Goal: Information Seeking & Learning: Understand process/instructions

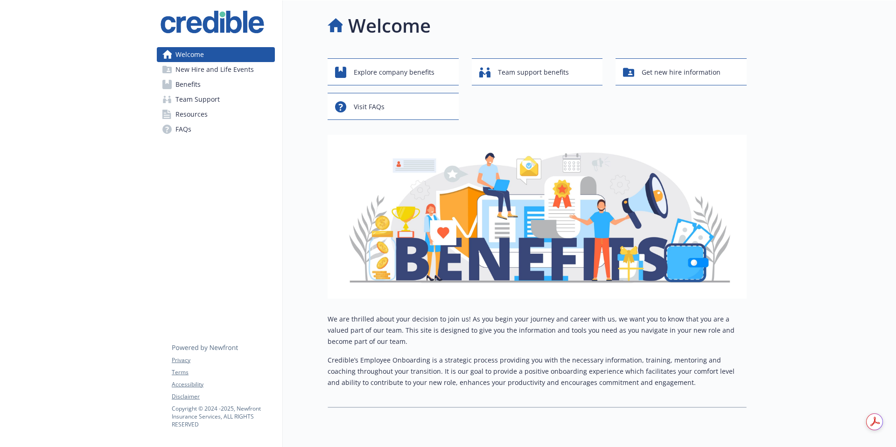
scroll to position [28, 0]
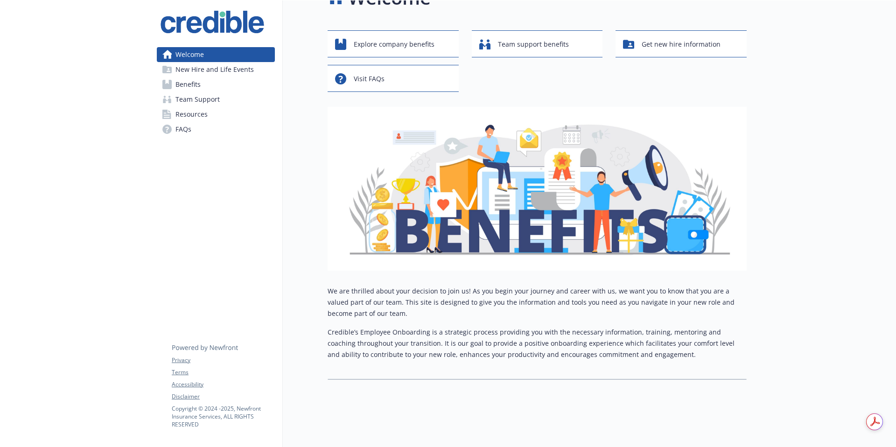
click at [205, 84] on link "Benefits" at bounding box center [216, 84] width 118 height 15
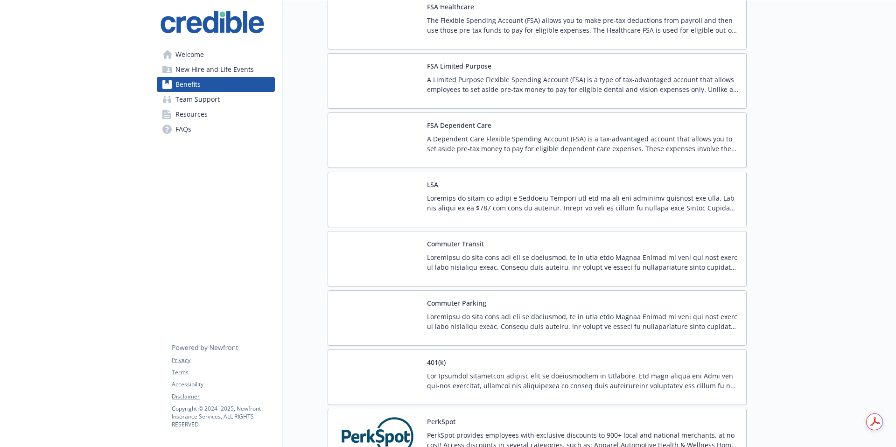
scroll to position [849, 0]
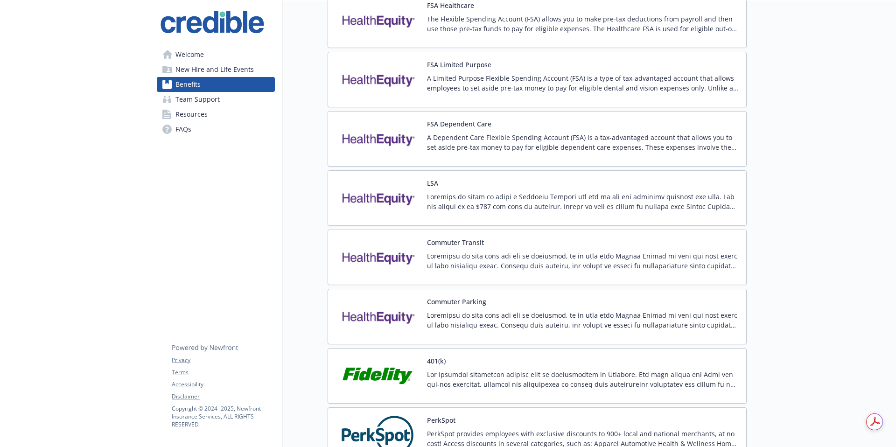
click at [516, 190] on div "LSA" at bounding box center [583, 198] width 312 height 40
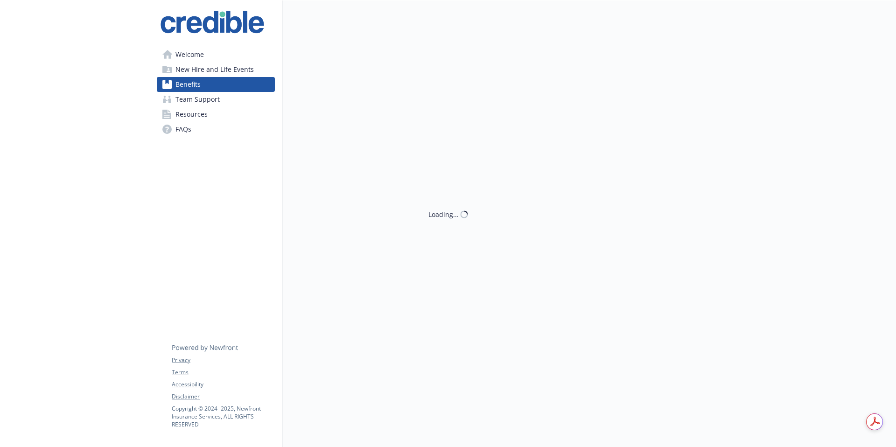
scroll to position [849, 0]
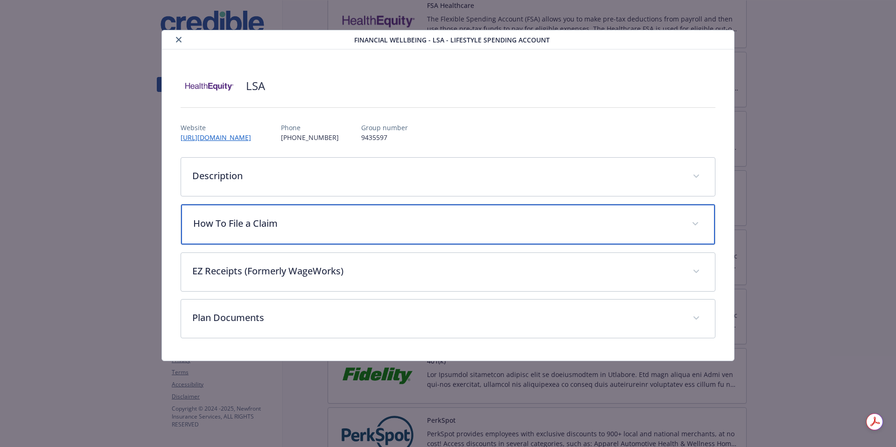
click at [282, 229] on p "How To File a Claim" at bounding box center [437, 224] width 488 height 14
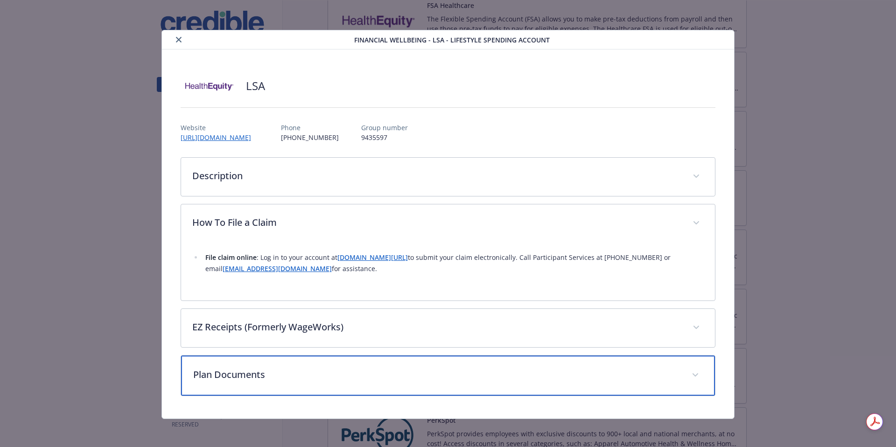
click at [449, 364] on div "Plan Documents" at bounding box center [448, 376] width 535 height 40
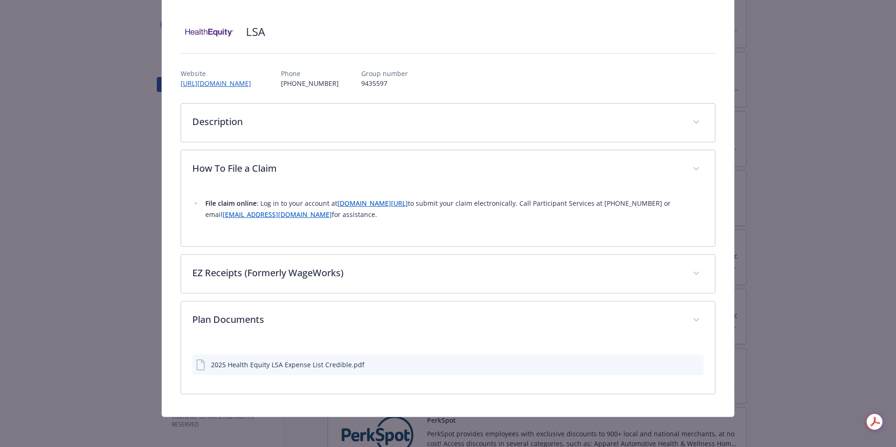
scroll to position [54, 0]
click at [297, 361] on div "2025 Health Equity LSA Expense List Credible.pdf" at bounding box center [288, 365] width 154 height 10
click at [293, 366] on div "2025 Health Equity LSA Expense List Credible.pdf" at bounding box center [288, 365] width 154 height 10
click at [694, 366] on icon "preview file" at bounding box center [695, 364] width 8 height 7
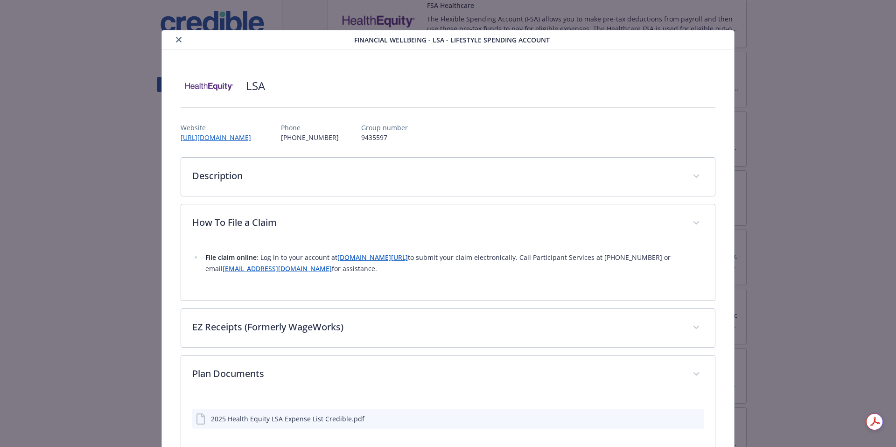
scroll to position [2, 0]
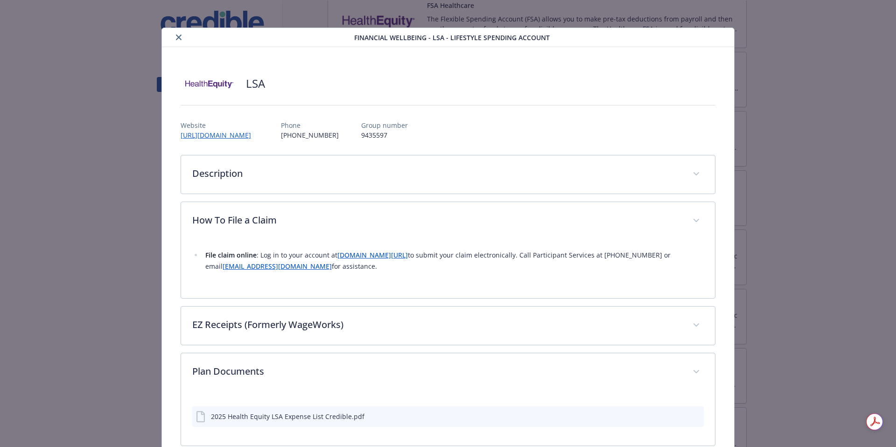
click at [176, 39] on icon "close" at bounding box center [179, 38] width 6 height 6
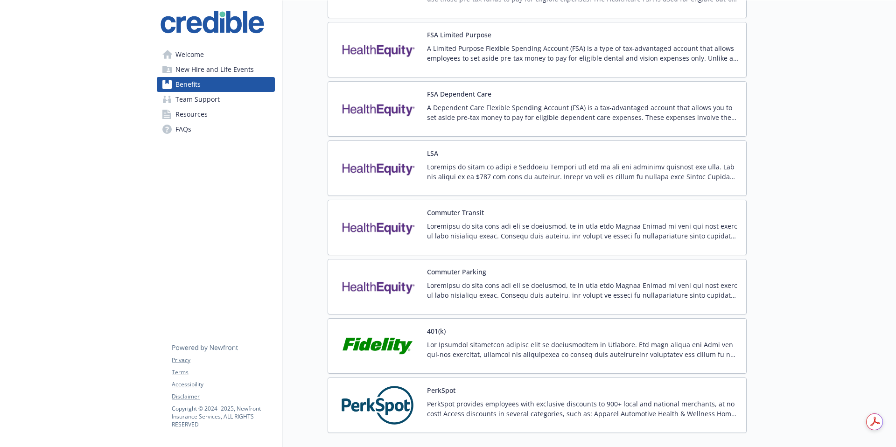
scroll to position [878, 0]
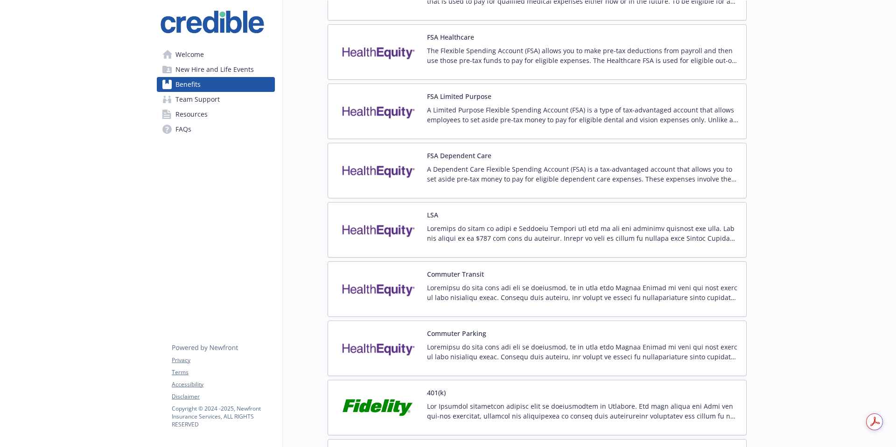
click at [519, 162] on div "FSA Dependent Care A Dependent Care Flexible Spending Account (FSA) is a tax-ad…" at bounding box center [583, 171] width 312 height 40
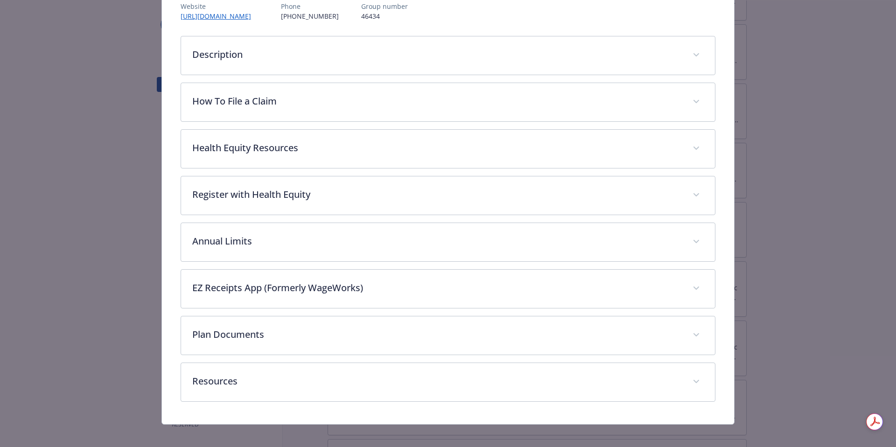
scroll to position [129, 0]
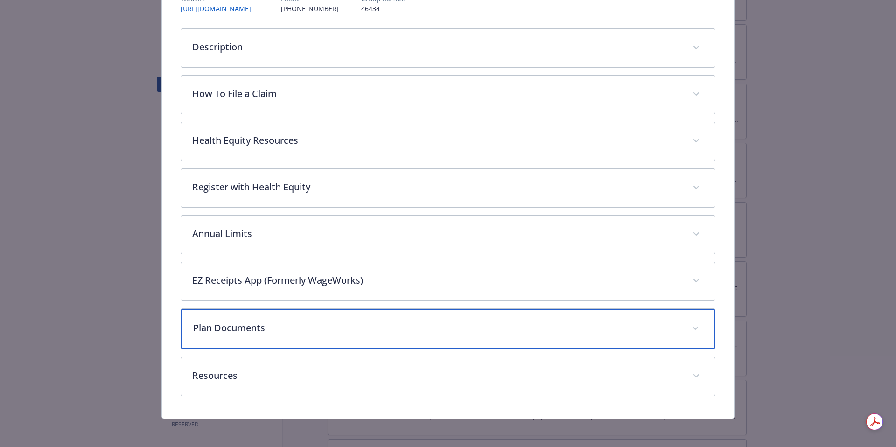
click at [683, 332] on div "Plan Documents" at bounding box center [448, 329] width 535 height 40
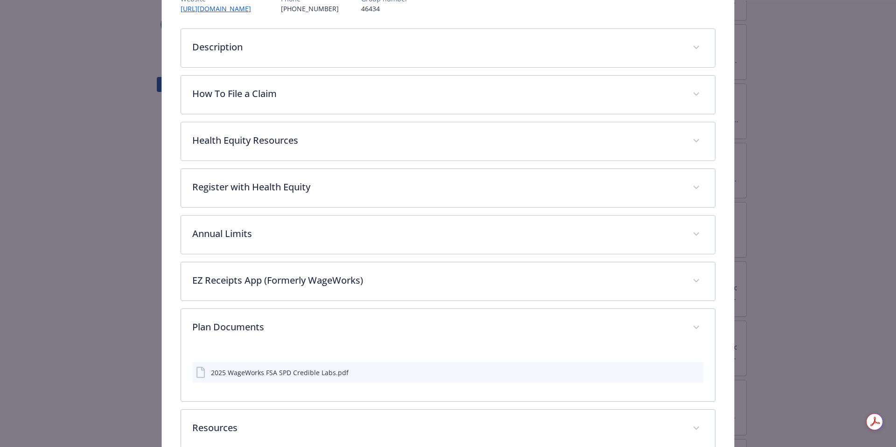
click at [695, 374] on icon "preview file" at bounding box center [695, 372] width 8 height 7
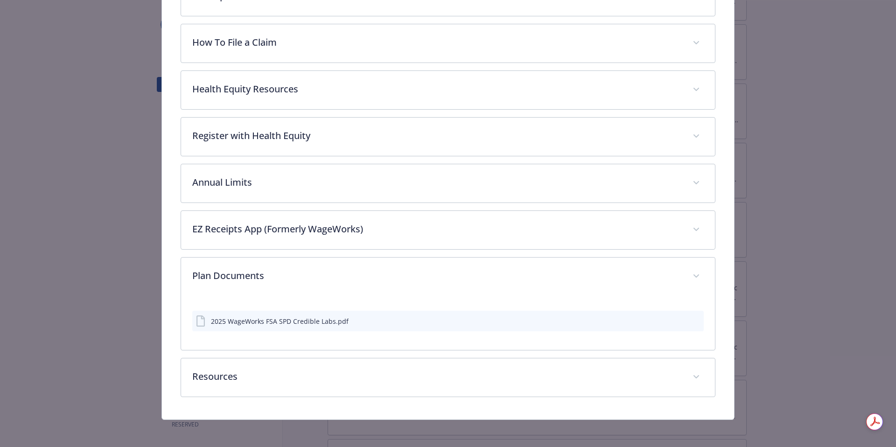
scroll to position [183, 0]
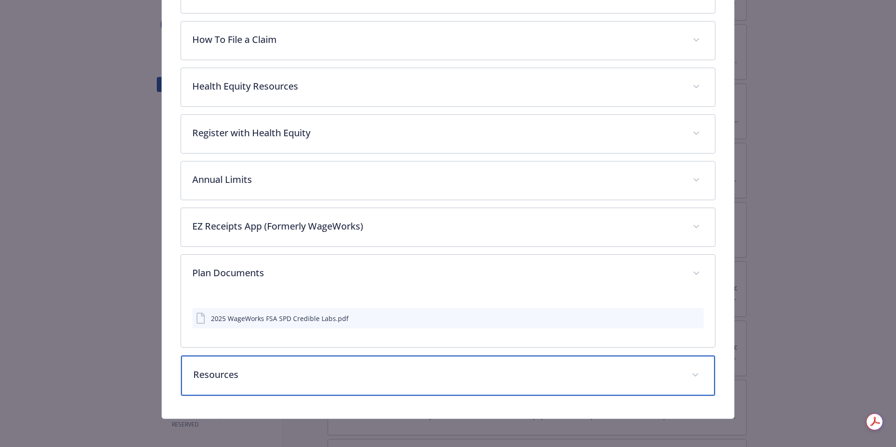
click at [701, 377] on span "details for plan Financial Wellbeing - FSA Dependent Care - Dependent Care Flex…" at bounding box center [695, 375] width 15 height 15
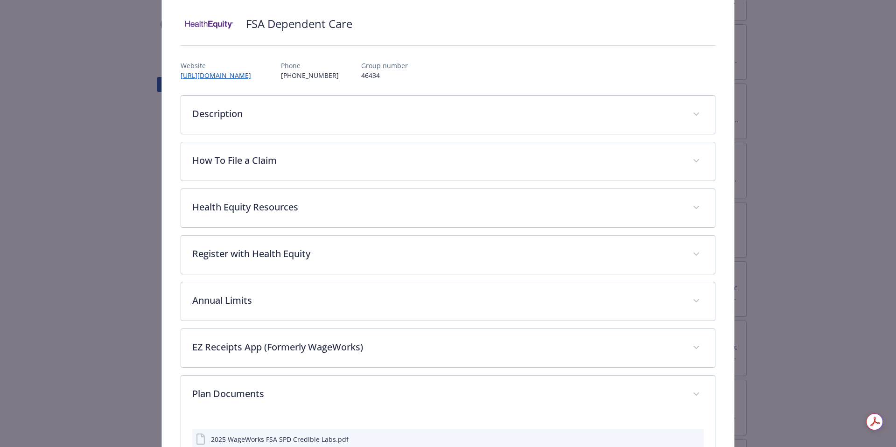
scroll to position [55, 0]
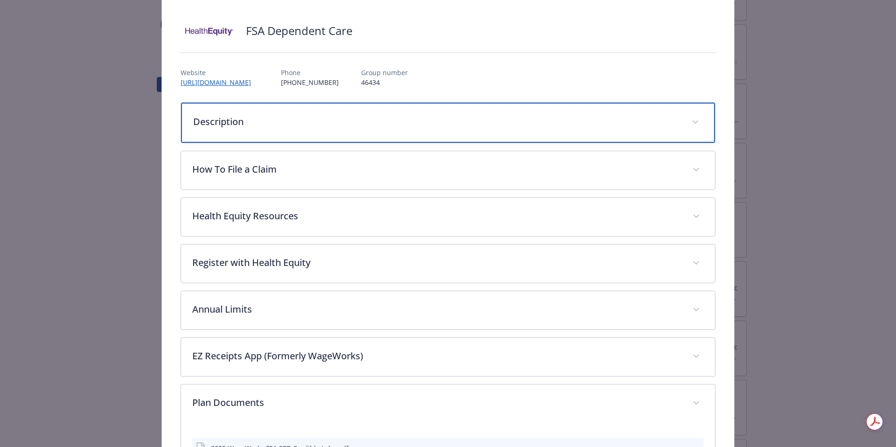
click at [427, 119] on p "Description" at bounding box center [437, 122] width 488 height 14
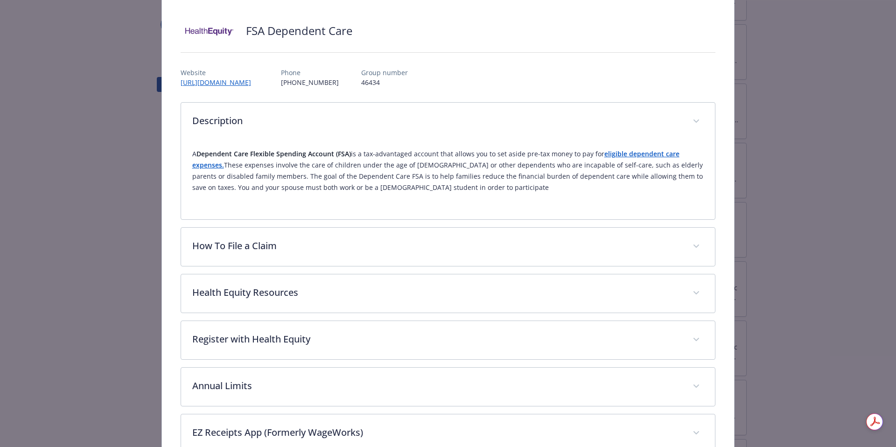
click at [658, 157] on strong "eligible dependent care expenses." at bounding box center [435, 159] width 487 height 20
